Goal: Feedback & Contribution: Submit feedback/report problem

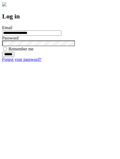
type input "**********"
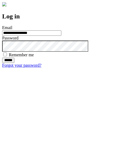
click at [14, 63] on input "******" at bounding box center [8, 60] width 12 height 5
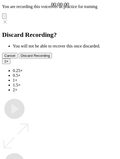
type input "**********"
